Goal: Contribute content

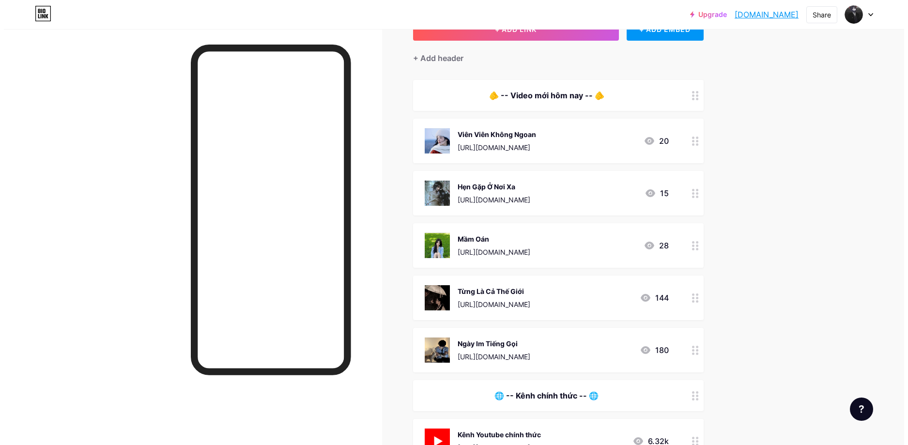
scroll to position [97, 0]
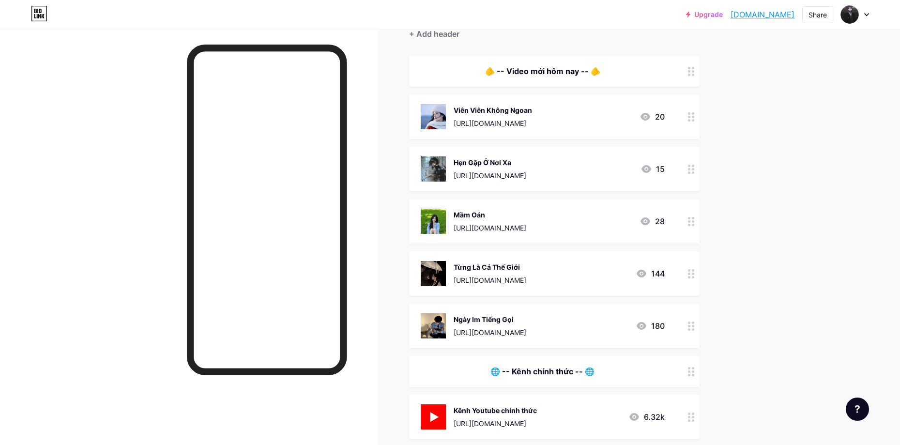
click at [526, 318] on div "Ngày Im Tiếng Gọi" at bounding box center [490, 319] width 73 height 10
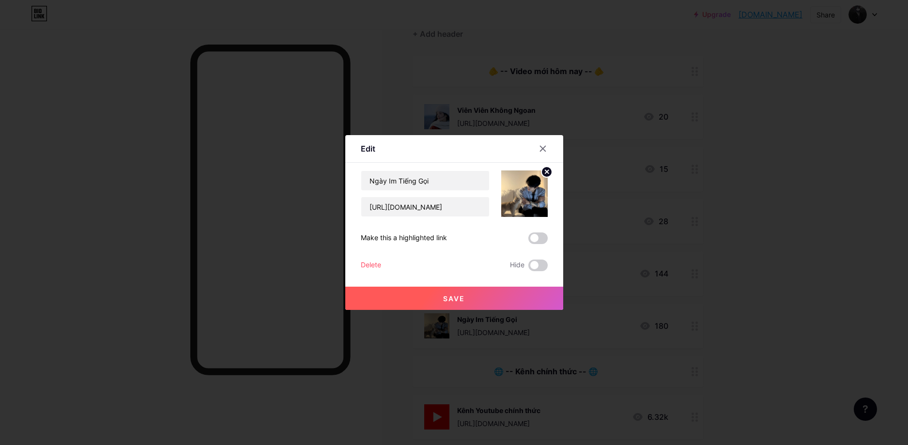
click at [367, 263] on div "Delete" at bounding box center [371, 266] width 20 height 12
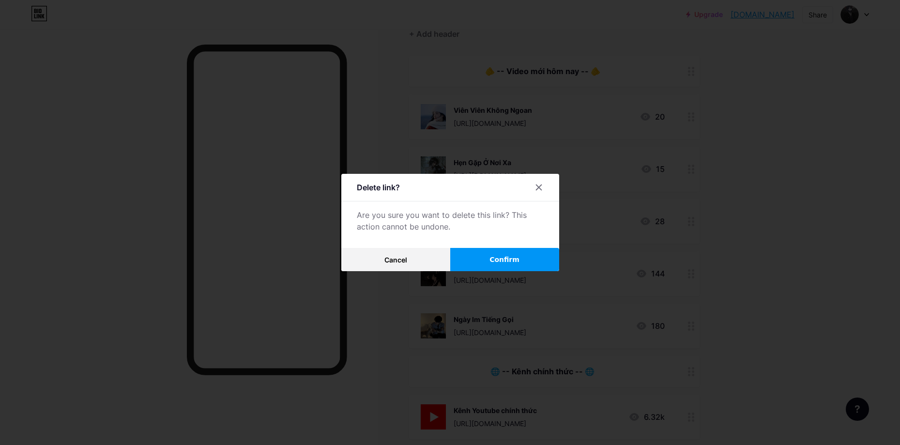
click at [481, 258] on button "Confirm" at bounding box center [504, 259] width 109 height 23
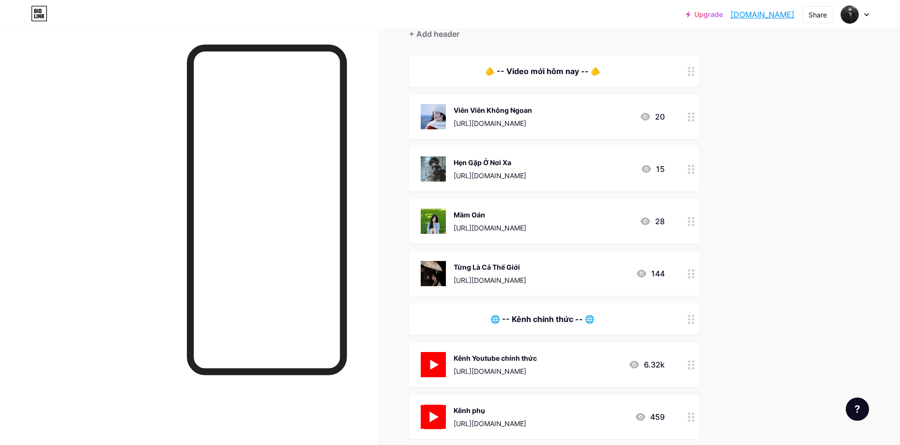
click at [526, 274] on div "Từng Là Cả Thế Giới [URL][DOMAIN_NAME]" at bounding box center [490, 273] width 73 height 25
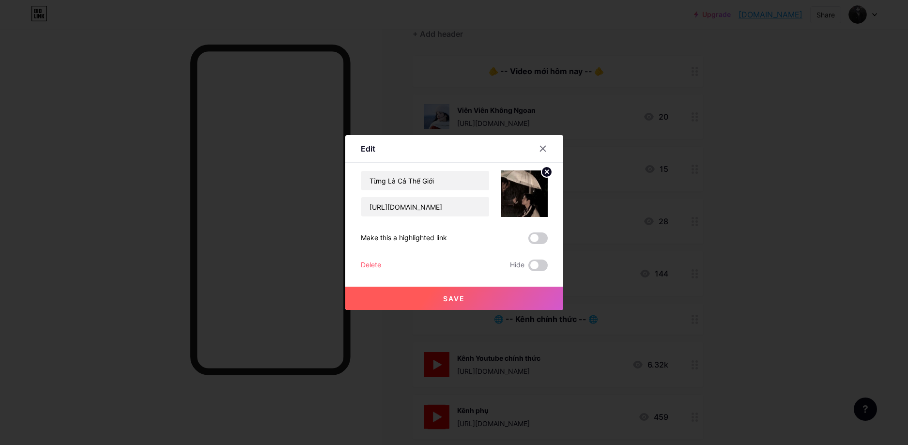
click at [372, 266] on div "Delete" at bounding box center [371, 266] width 20 height 12
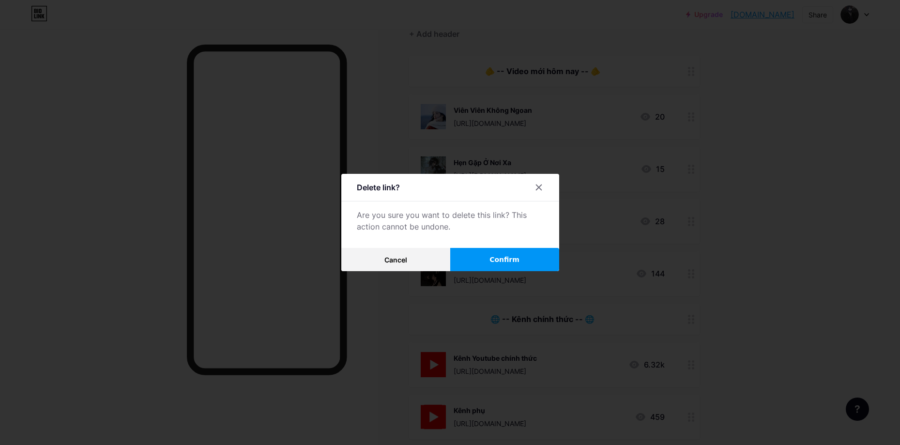
click at [515, 262] on span "Confirm" at bounding box center [505, 260] width 30 height 10
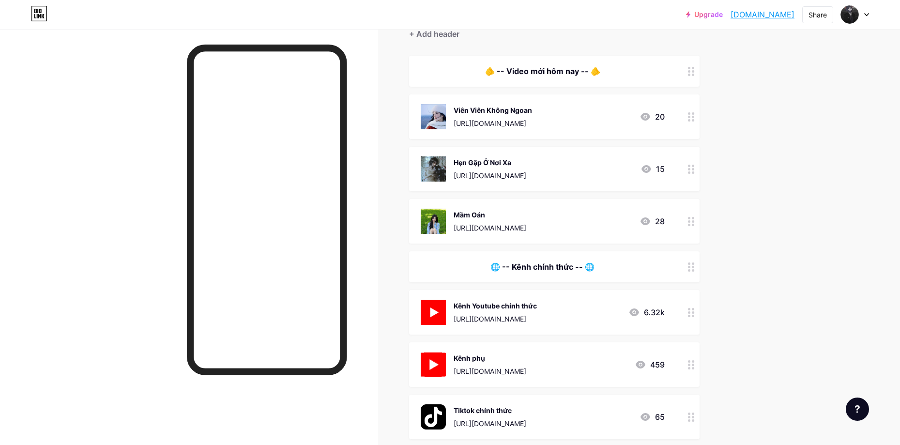
click at [526, 224] on div "[URL][DOMAIN_NAME]" at bounding box center [490, 228] width 73 height 10
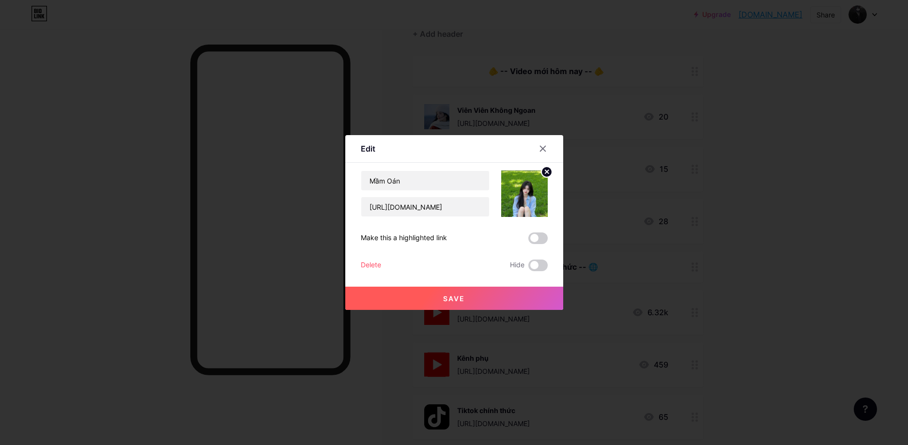
click at [372, 265] on div "Delete" at bounding box center [371, 266] width 20 height 12
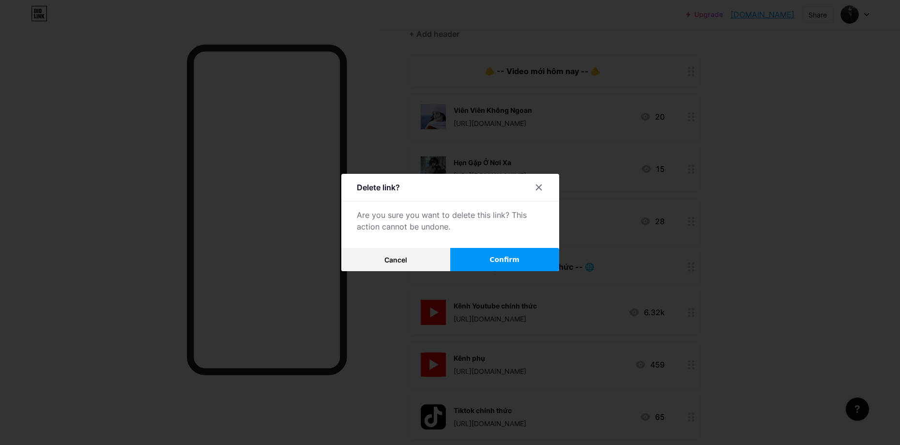
click at [500, 262] on span "Confirm" at bounding box center [505, 260] width 30 height 10
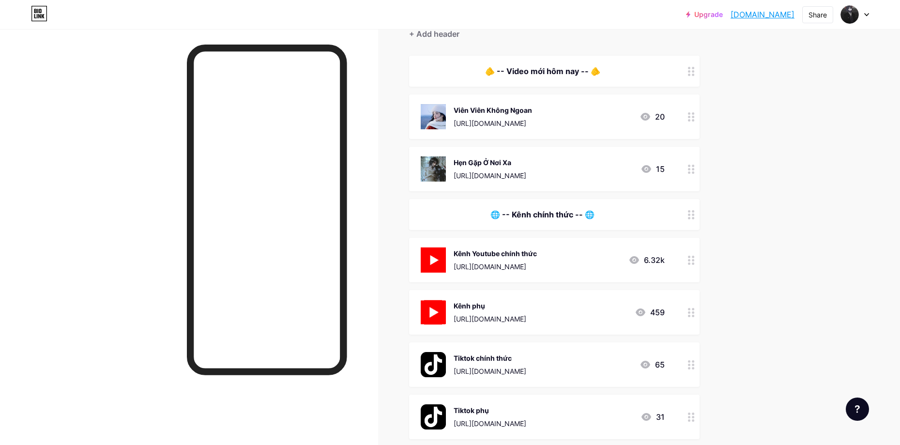
click at [517, 121] on div "[URL][DOMAIN_NAME]" at bounding box center [493, 123] width 78 height 10
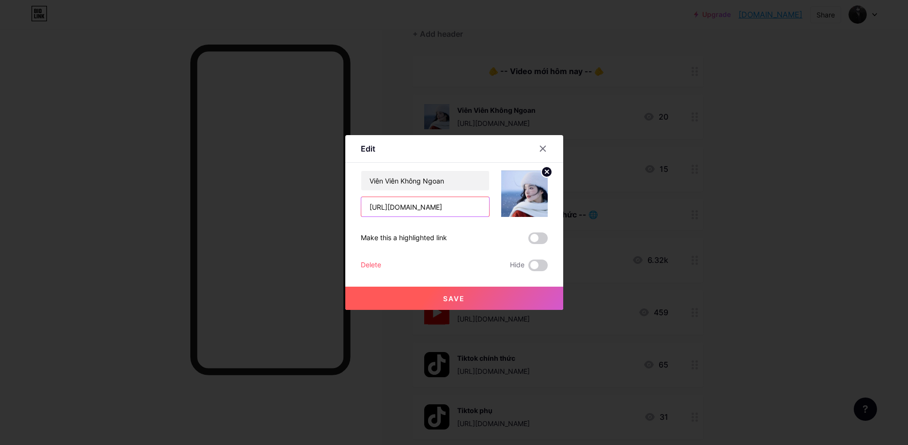
click at [436, 208] on input "[URL][DOMAIN_NAME]" at bounding box center [425, 206] width 128 height 19
paste input "kh%C3%B4ng+th%E1%BB%83+tha+th%E1%BB%A9"
type input "[URL][DOMAIN_NAME]"
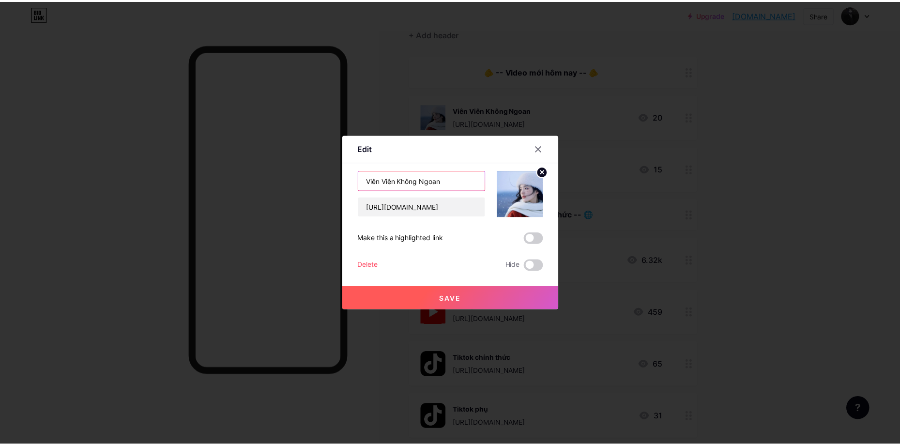
scroll to position [0, 0]
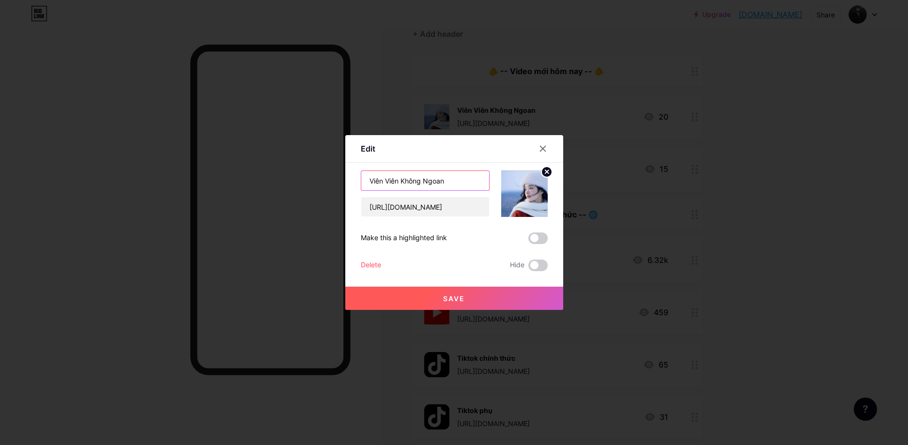
click at [455, 181] on input "Viên Viên Không Ngoan" at bounding box center [425, 180] width 128 height 19
type input "Không Thể Tha Thứ"
click at [544, 170] on circle at bounding box center [547, 172] width 11 height 11
click at [529, 177] on div "Picture" at bounding box center [524, 193] width 46 height 46
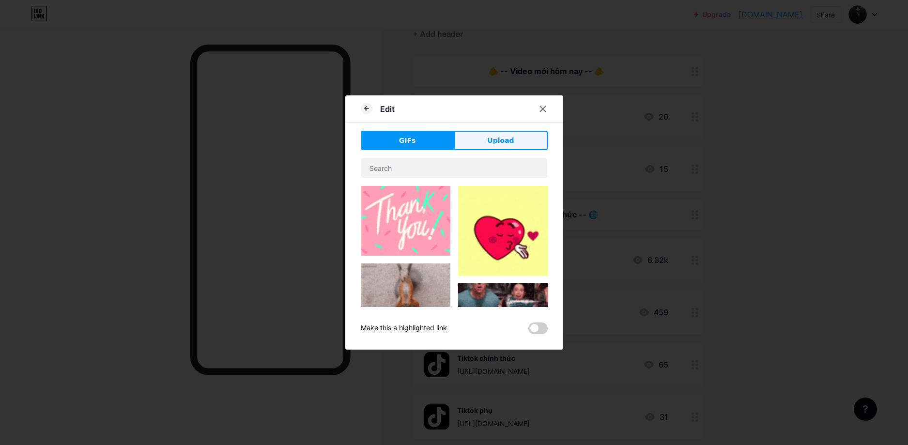
drag, startPoint x: 480, startPoint y: 147, endPoint x: 468, endPoint y: 172, distance: 28.2
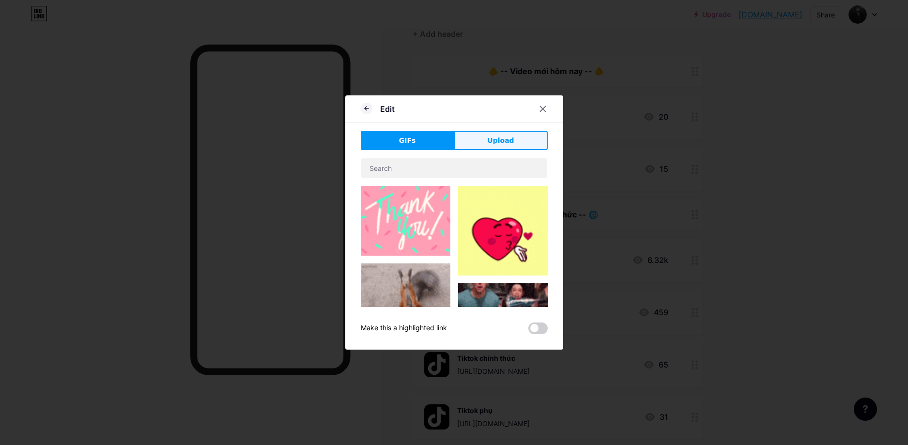
click at [480, 147] on button "Upload" at bounding box center [500, 140] width 93 height 19
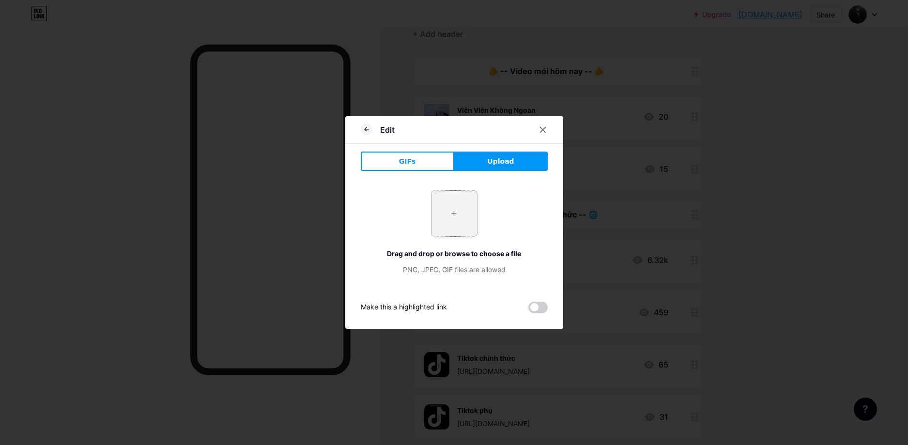
click at [448, 203] on input "file" at bounding box center [455, 214] width 46 height 46
type input "C:\fakepath\v.jpg"
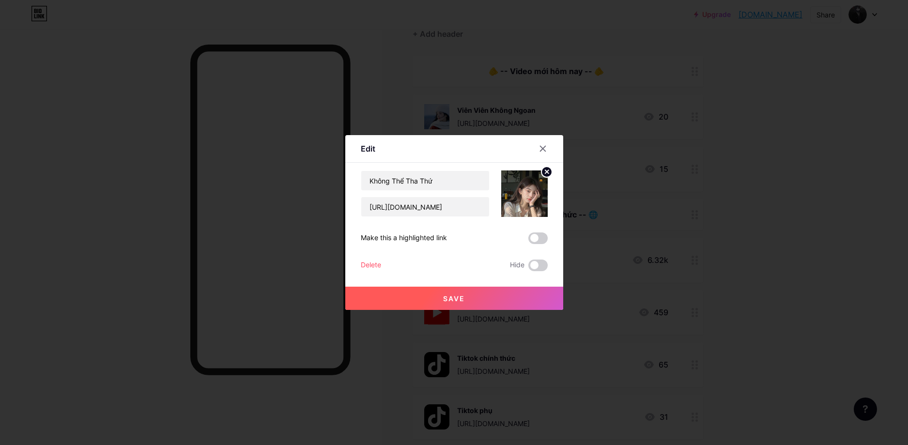
click at [525, 294] on button "Save" at bounding box center [454, 298] width 218 height 23
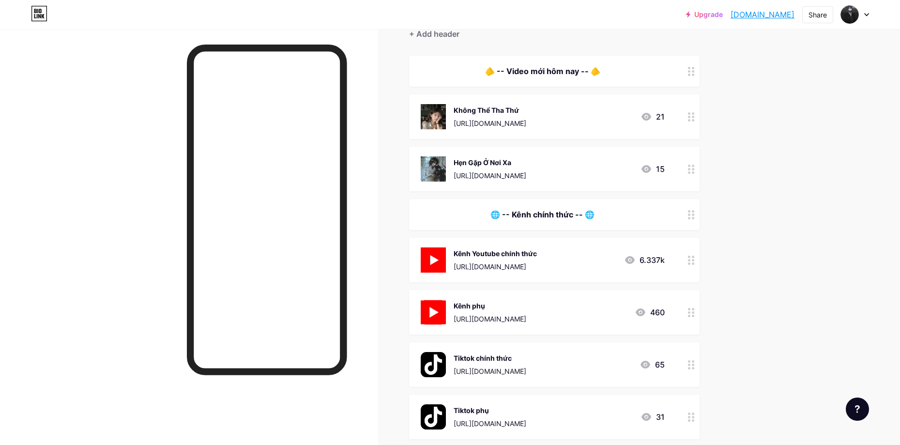
click at [526, 115] on div "Không Thể Tha Thứ [URL][DOMAIN_NAME]" at bounding box center [490, 116] width 73 height 25
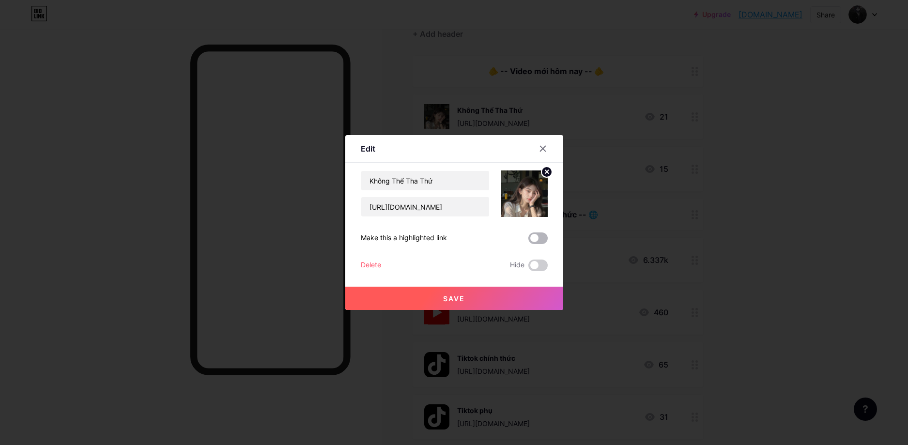
click at [538, 238] on span at bounding box center [537, 238] width 19 height 12
click at [528, 241] on input "checkbox" at bounding box center [528, 241] width 0 height 0
click at [479, 293] on button "Save" at bounding box center [454, 298] width 218 height 23
